Goal: Ask a question: Seek information or help from site administrators or community

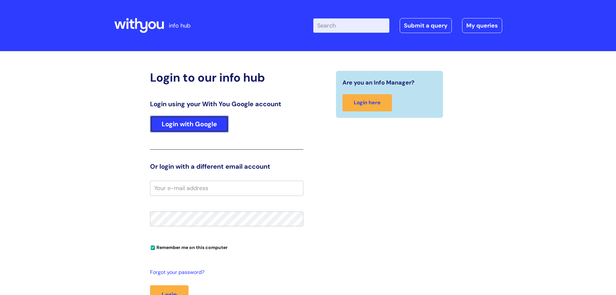
click at [196, 121] on link "Login with Google" at bounding box center [189, 124] width 79 height 17
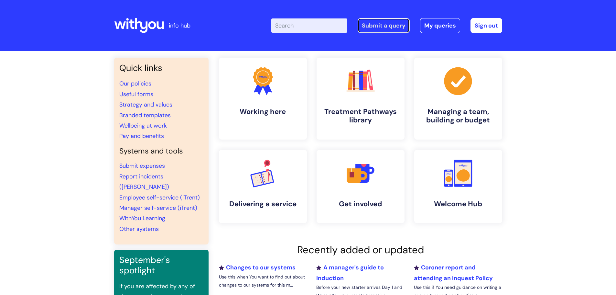
click at [394, 26] on link "Submit a query" at bounding box center [384, 25] width 52 height 15
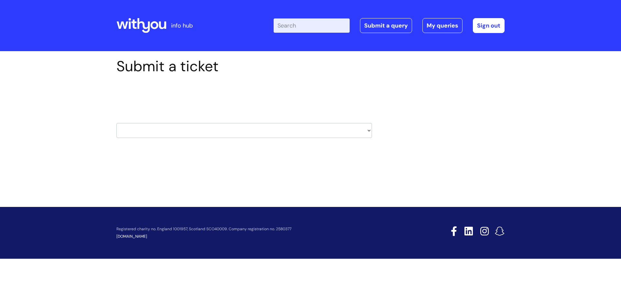
click at [202, 134] on select "HR / People IT and Support Clinical Drug Alerts Finance Accounts Data Support T…" at bounding box center [244, 130] width 256 height 15
select select "it_and_support"
click at [116, 123] on select "HR / People IT and Support Clinical Drug Alerts Finance Accounts Data Support T…" at bounding box center [244, 130] width 256 height 15
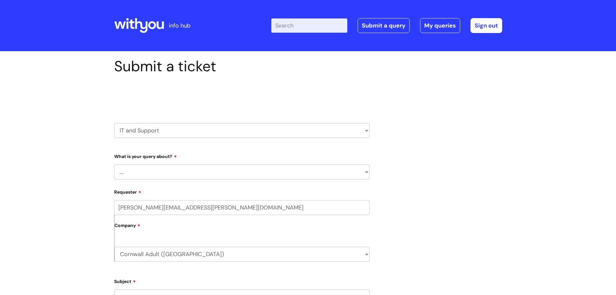
click at [167, 171] on select "... Mobile Phone Reset & MFA Accounts, Starters and Leavers IT Hardware issue I…" at bounding box center [242, 171] width 256 height 15
select select "Accounts, Starters and Leavers"
click at [114, 164] on select "... Mobile Phone Reset & MFA Accounts, Starters and Leavers IT Hardware issue I…" at bounding box center [242, 171] width 256 height 15
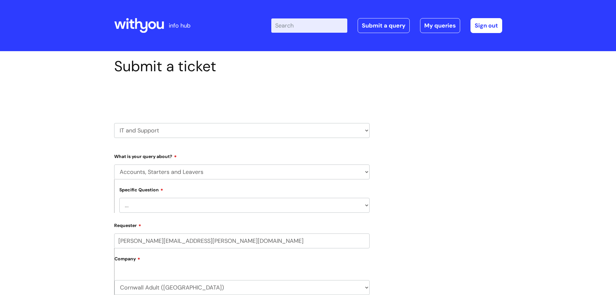
click at [142, 211] on select "... I have a new starter I have a leaver I need to make a change to an account …" at bounding box center [244, 205] width 250 height 15
select select "I have a new starter"
click at [119, 198] on select "... I have a new starter I have a leaver I need to make a change to an account …" at bounding box center [244, 205] width 250 height 15
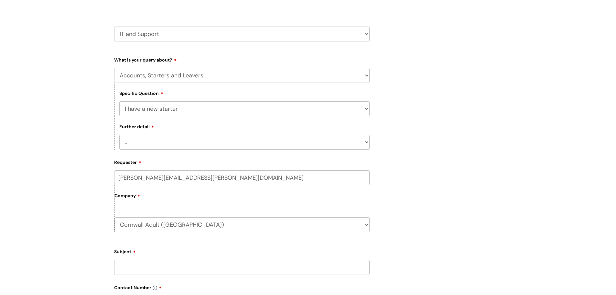
scroll to position [97, 0]
click at [154, 139] on select "... Can I have my new starter’s IT account details I need to amend the name, de…" at bounding box center [244, 141] width 250 height 15
select select "Something else"
click at [119, 134] on select "... Can I have my new starter’s IT account details I need to amend the name, de…" at bounding box center [244, 141] width 250 height 15
click at [126, 261] on input "Subject" at bounding box center [242, 266] width 256 height 15
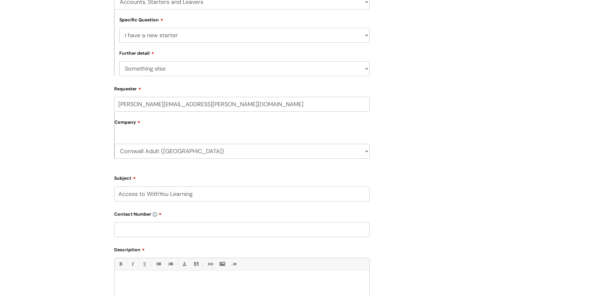
scroll to position [227, 0]
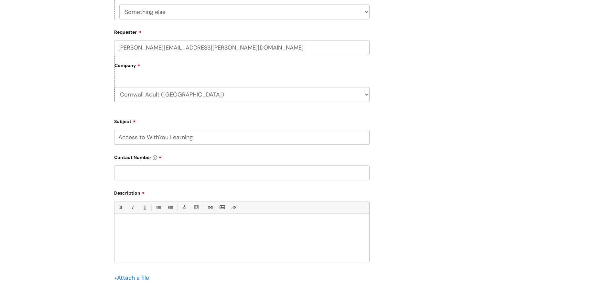
type input "Access to WithYou Learning"
click at [146, 173] on input "text" at bounding box center [242, 172] width 256 height 15
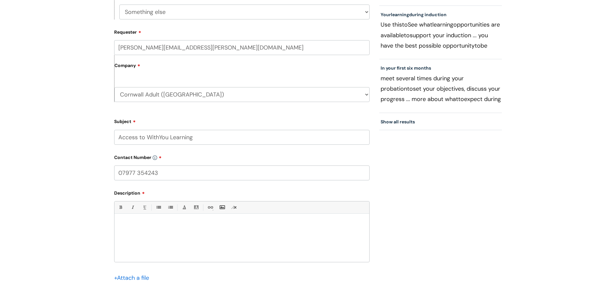
type input "07977 354243"
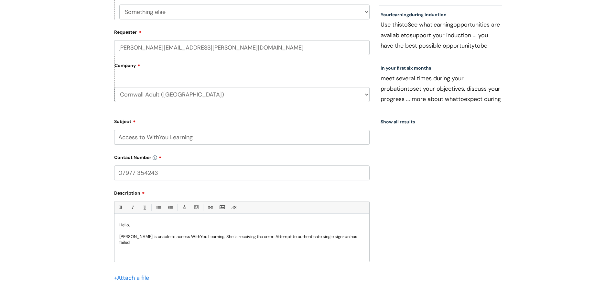
drag, startPoint x: 280, startPoint y: 237, endPoint x: 282, endPoint y: 242, distance: 5.4
click at [282, 242] on p "Sarah Etherington is unable to access WithYou Learning. She is receiving the er…" at bounding box center [241, 240] width 245 height 12
click at [188, 247] on div "Hello, Sarah Etherington is unable to access WithYou Learning. She is receiving…" at bounding box center [242, 239] width 255 height 45
click at [167, 243] on p "Sarah Etherington is unable to access WithYou Learning. She is receiving the er…" at bounding box center [241, 240] width 245 height 12
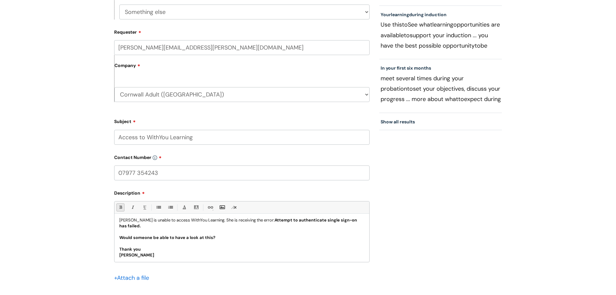
scroll to position [17, 0]
drag, startPoint x: 146, startPoint y: 255, endPoint x: 107, endPoint y: 236, distance: 43.4
click at [107, 236] on div "Submit a ticket Select issue type HR / People IT and Support Clinical Drug Aler…" at bounding box center [308, 88] width 616 height 526
click at [247, 243] on p at bounding box center [241, 242] width 245 height 6
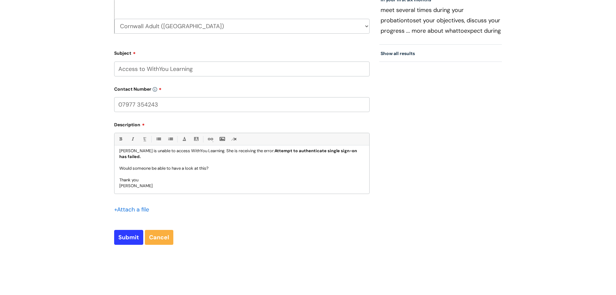
scroll to position [324, 0]
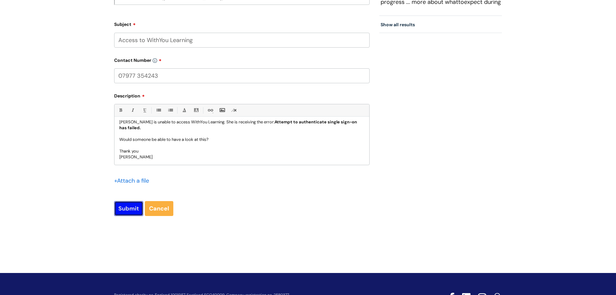
click at [128, 211] on input "Submit" at bounding box center [128, 208] width 29 height 15
type input "Please Wait..."
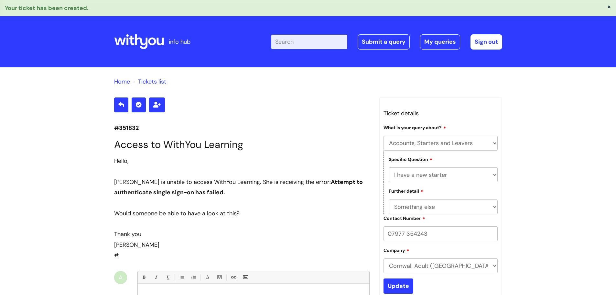
select select "Accounts, Starters and Leavers"
select select "I have a new starter"
select select "Something else"
